Goal: Transaction & Acquisition: Purchase product/service

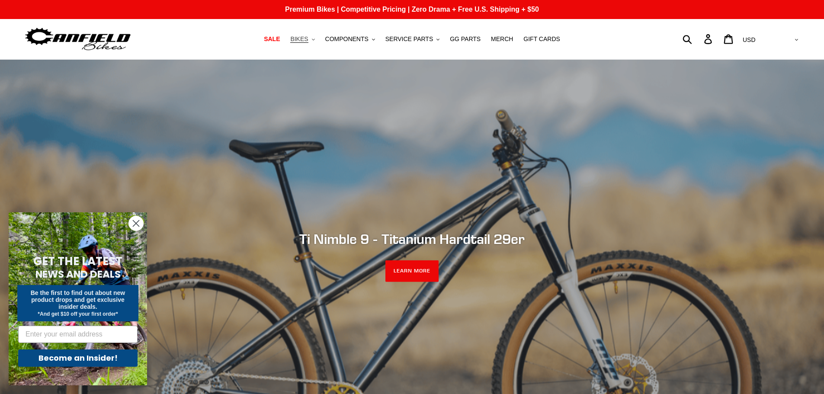
click at [308, 43] on span "BIKES" at bounding box center [299, 38] width 18 height 7
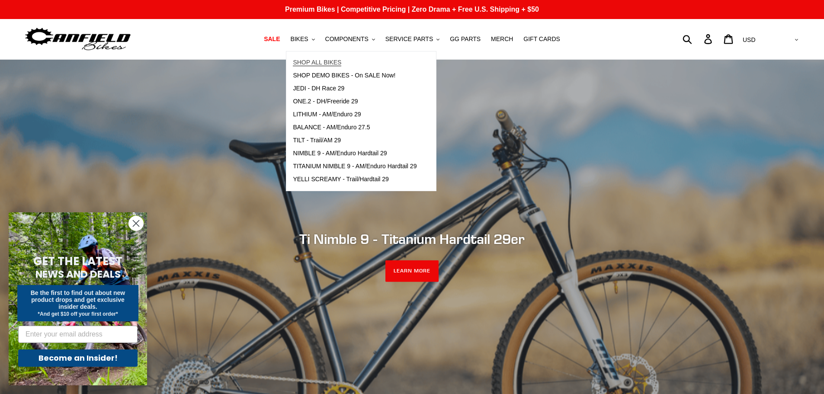
click at [315, 63] on span "SHOP ALL BIKES" at bounding box center [317, 62] width 48 height 7
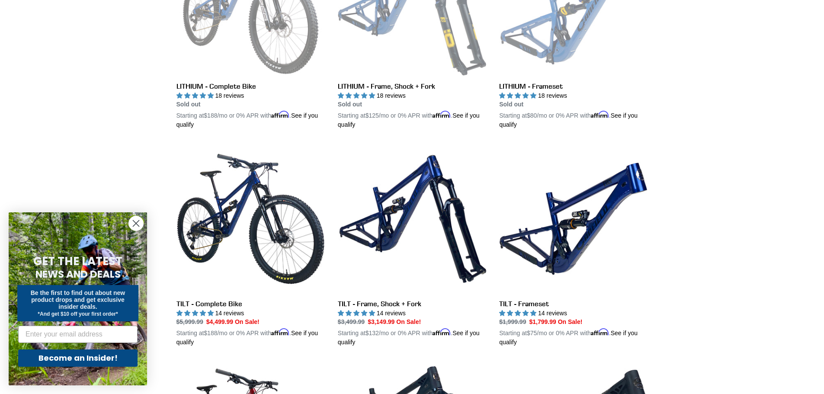
scroll to position [346, 0]
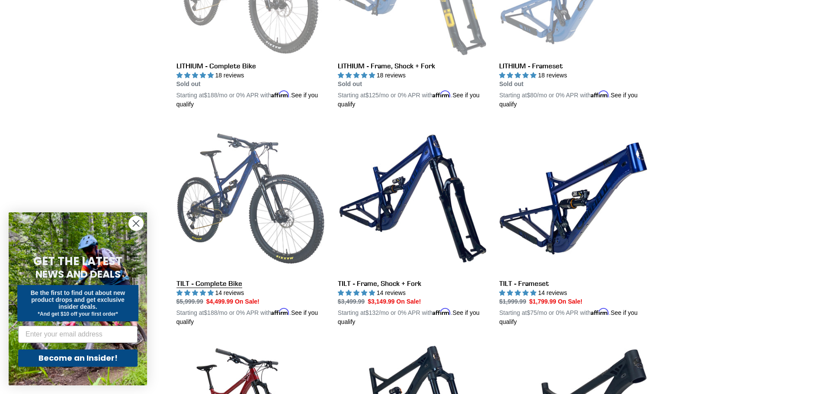
click at [277, 192] on link "TILT - Complete Bike" at bounding box center [250, 225] width 148 height 202
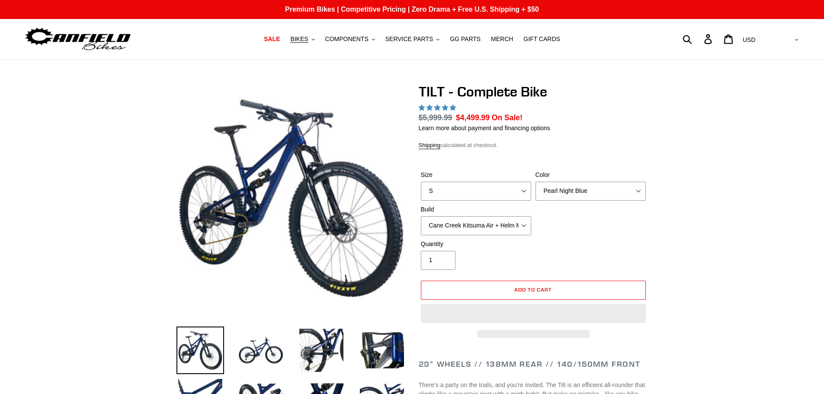
select select "highest-rating"
